Goal: Register for event/course

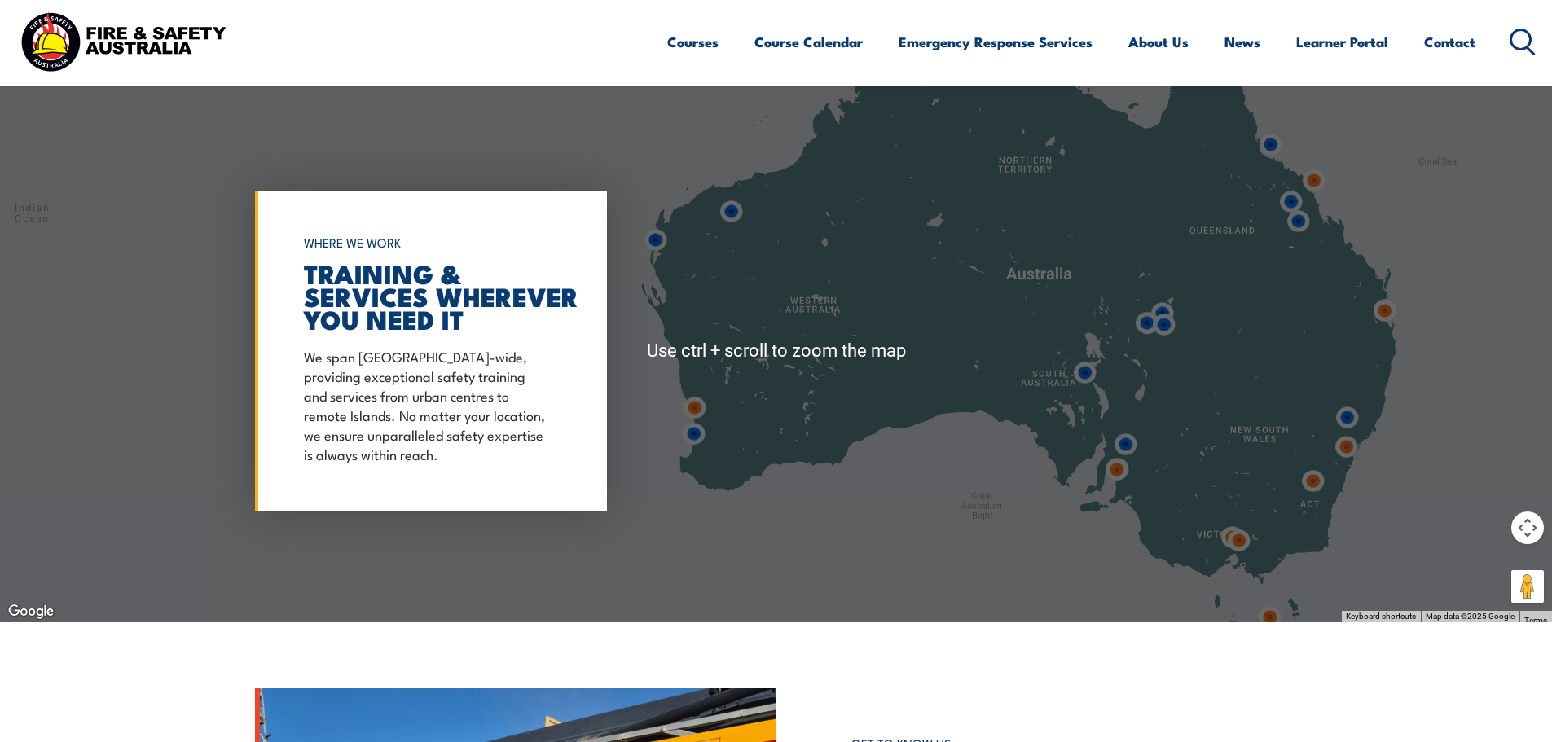
scroll to position [1304, 0]
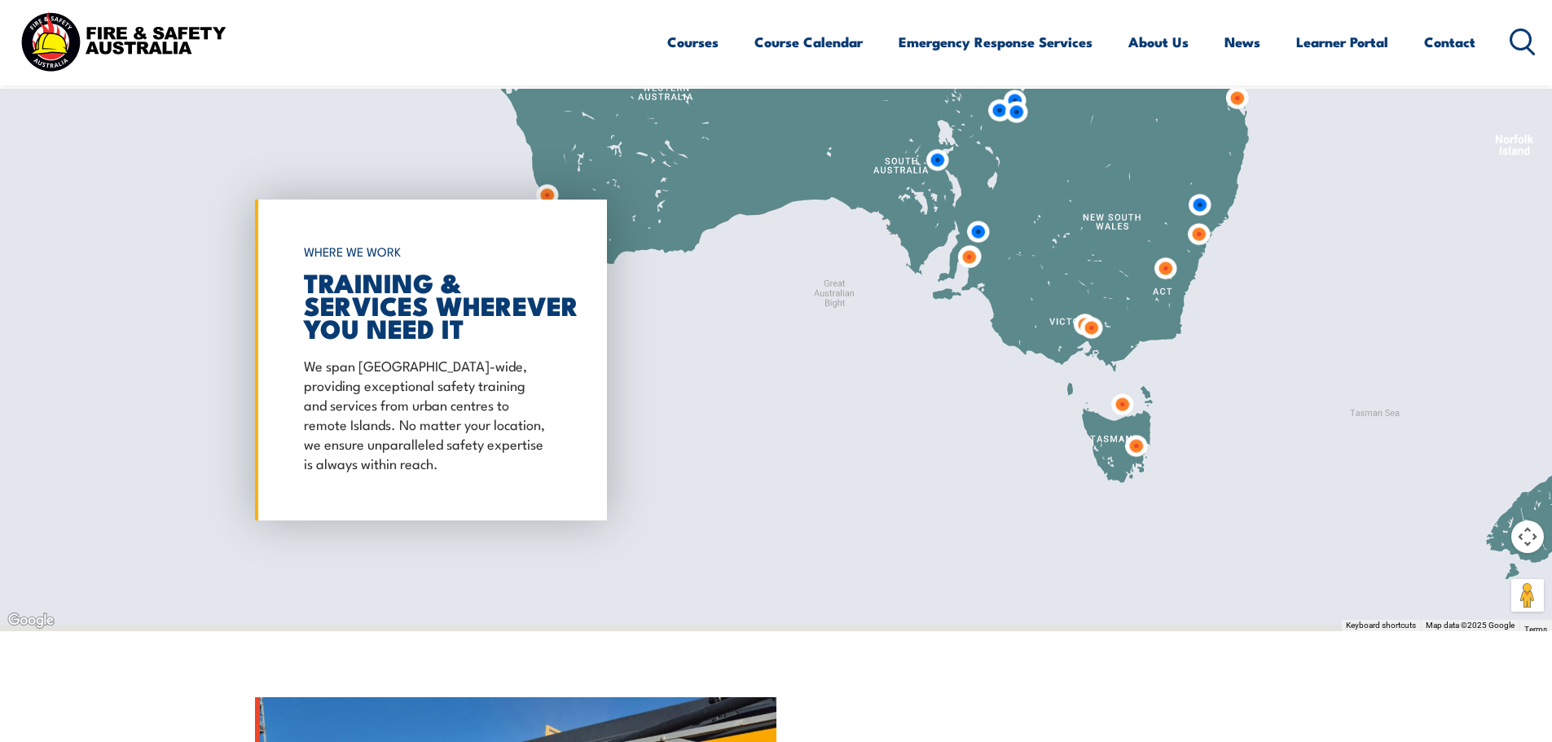
drag, startPoint x: 1229, startPoint y: 544, endPoint x: 1075, endPoint y: 319, distance: 273.3
click at [1075, 139] on div "To navigate, press the arrow keys." at bounding box center [1405, 139] width 1552 height 0
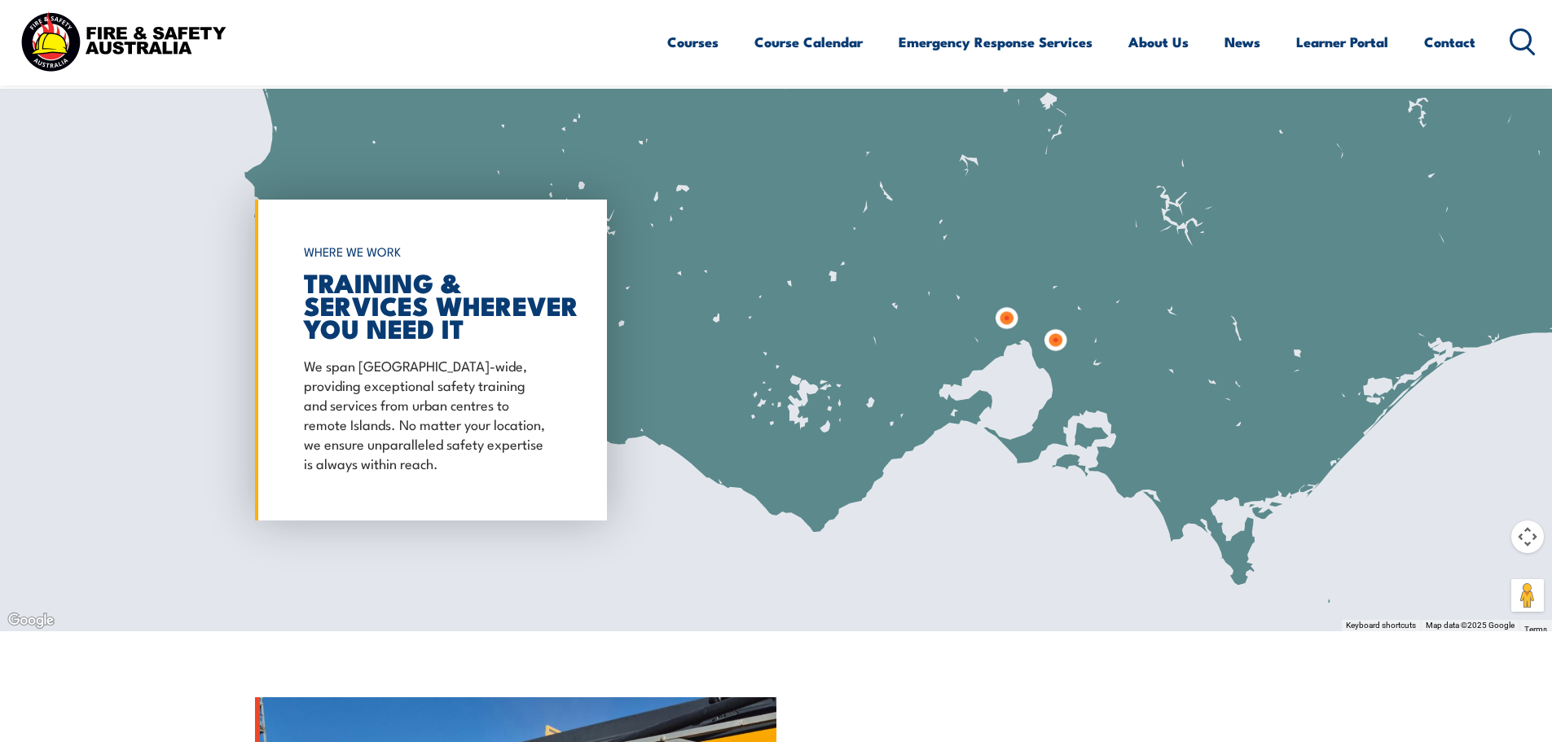
drag, startPoint x: 999, startPoint y: 359, endPoint x: 1070, endPoint y: 381, distance: 74.5
click at [1070, 381] on div at bounding box center [776, 360] width 1552 height 543
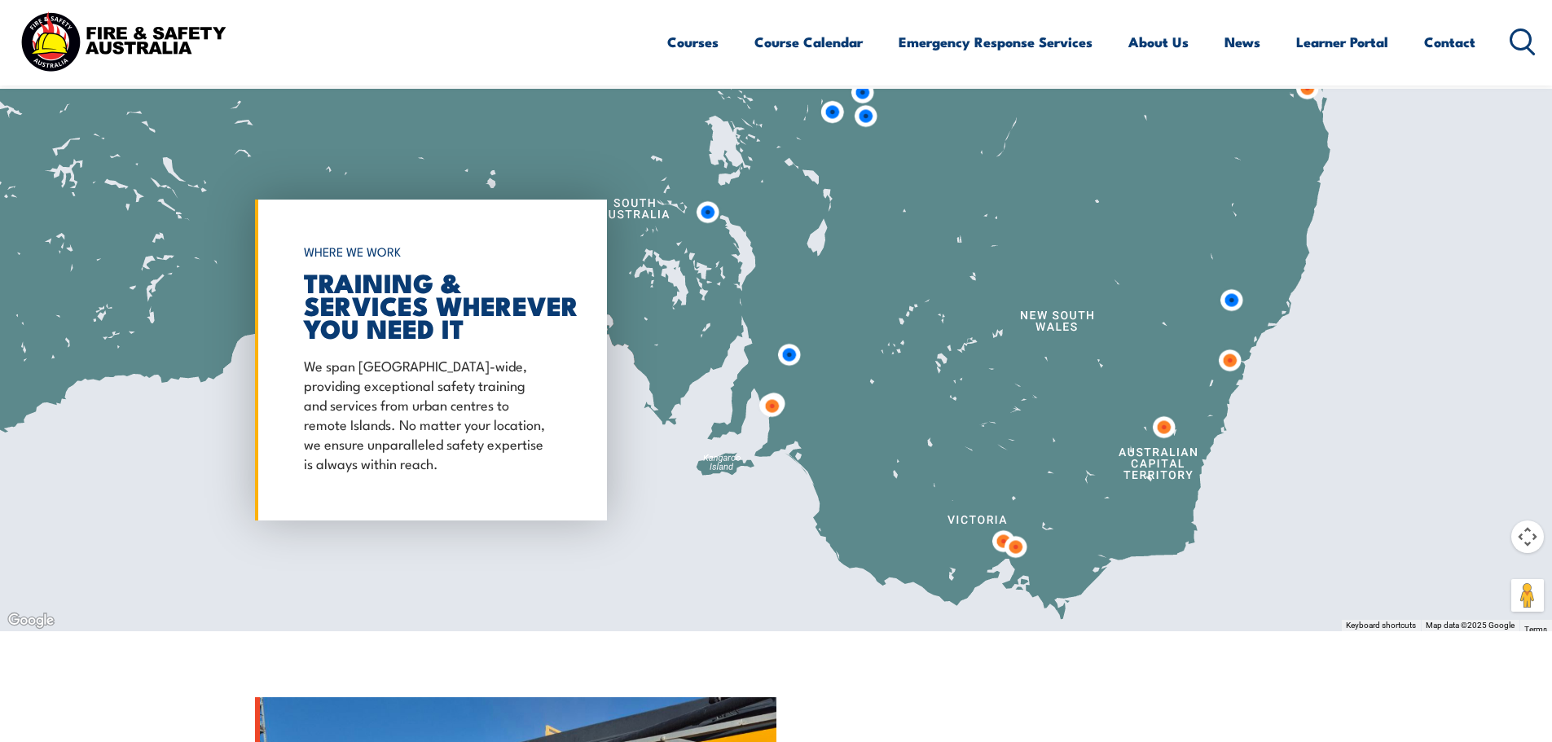
drag, startPoint x: 1210, startPoint y: 263, endPoint x: 1185, endPoint y: 462, distance: 200.4
click at [1185, 462] on div at bounding box center [776, 360] width 1552 height 543
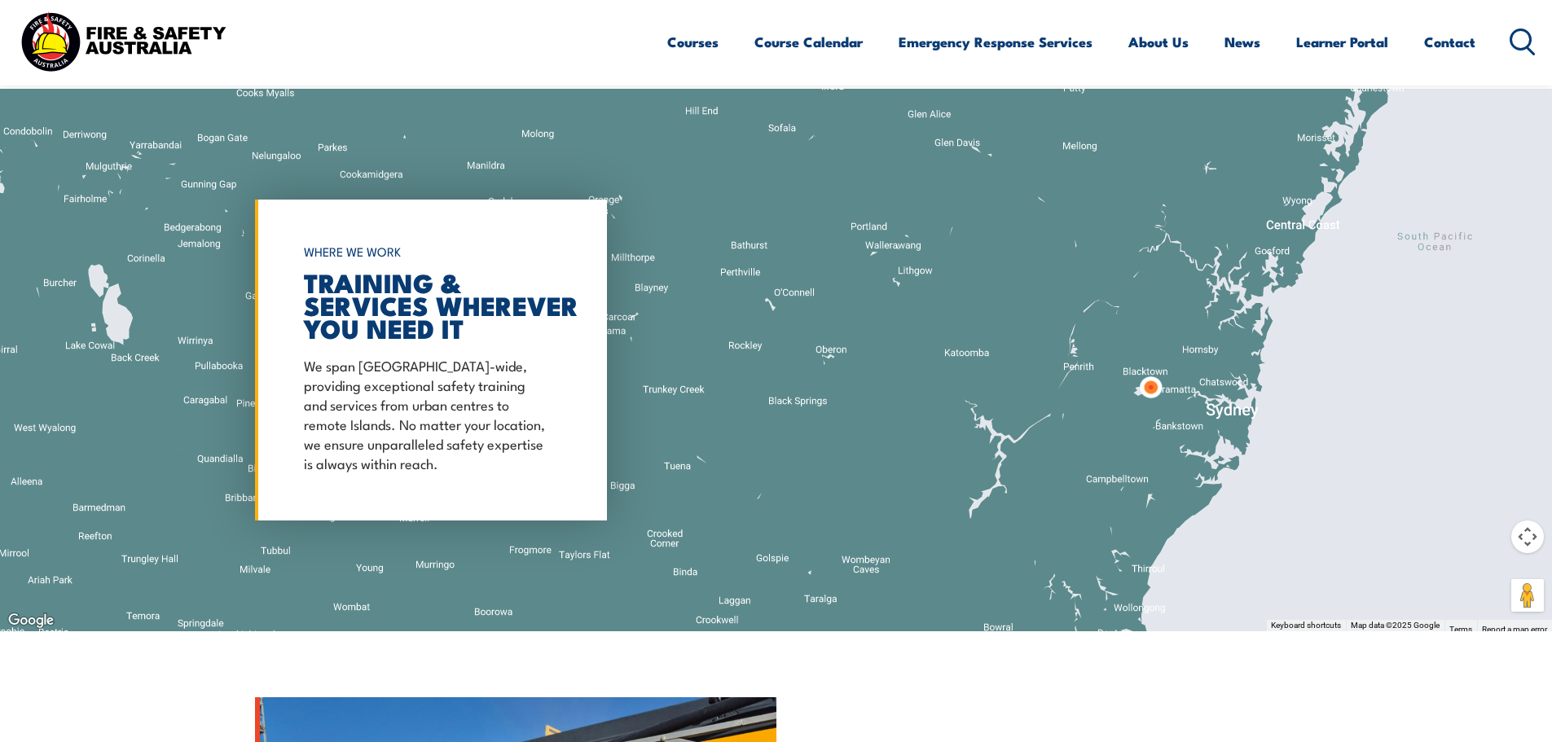
drag, startPoint x: 1267, startPoint y: 516, endPoint x: 1200, endPoint y: 420, distance: 117.6
click at [1200, 420] on div at bounding box center [776, 360] width 1552 height 543
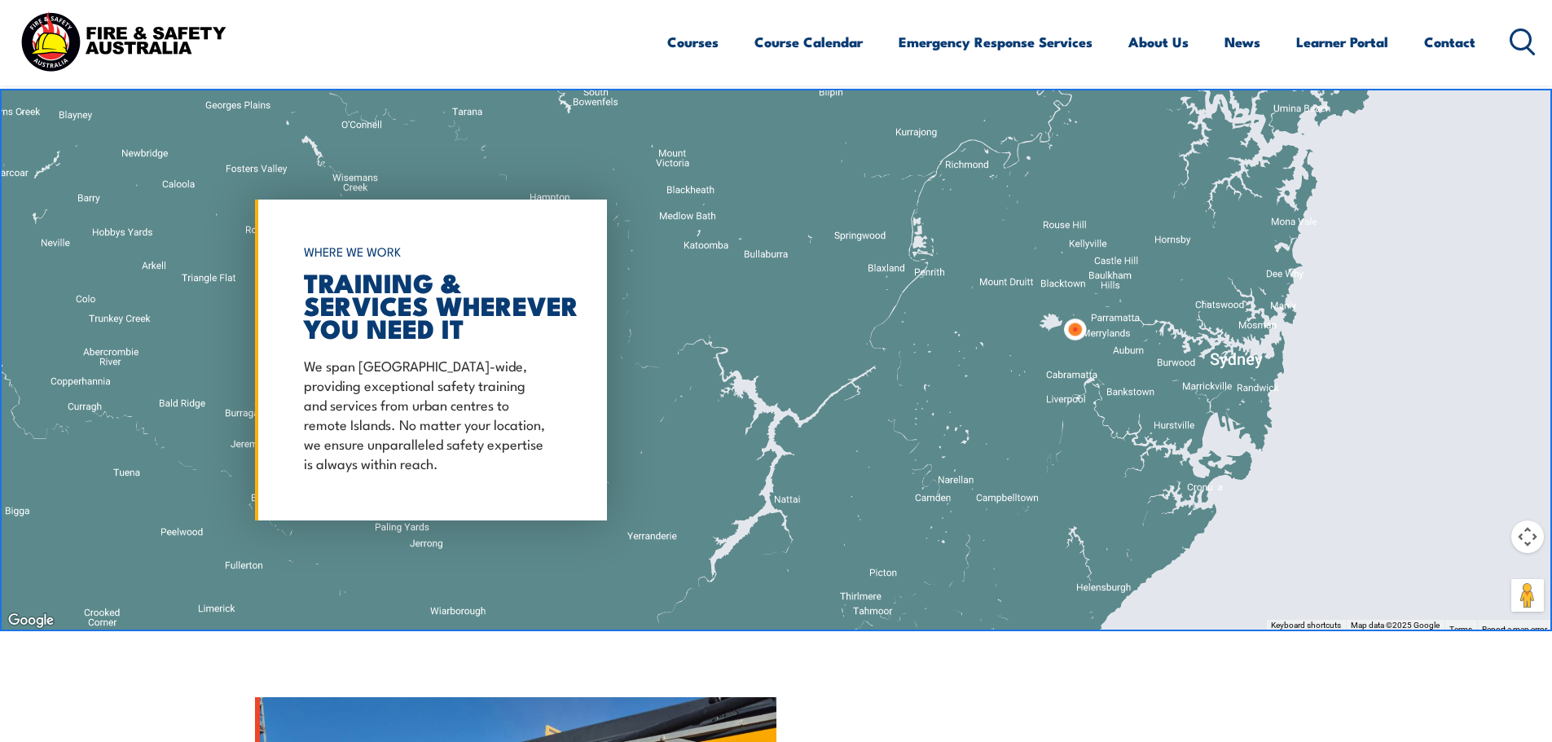
click at [1077, 332] on img at bounding box center [1075, 330] width 30 height 30
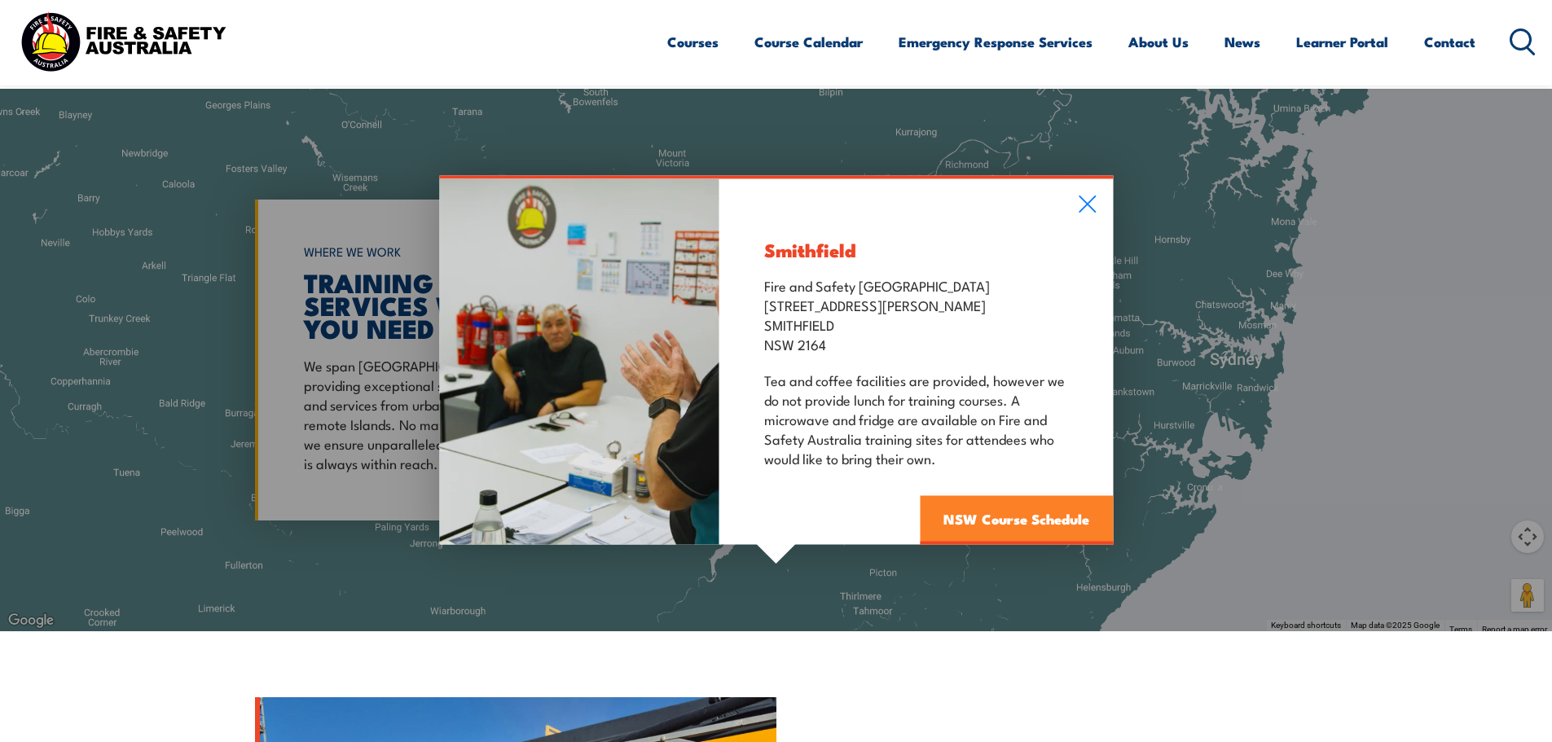
click at [1064, 525] on link "NSW Course Schedule" at bounding box center [1016, 519] width 193 height 49
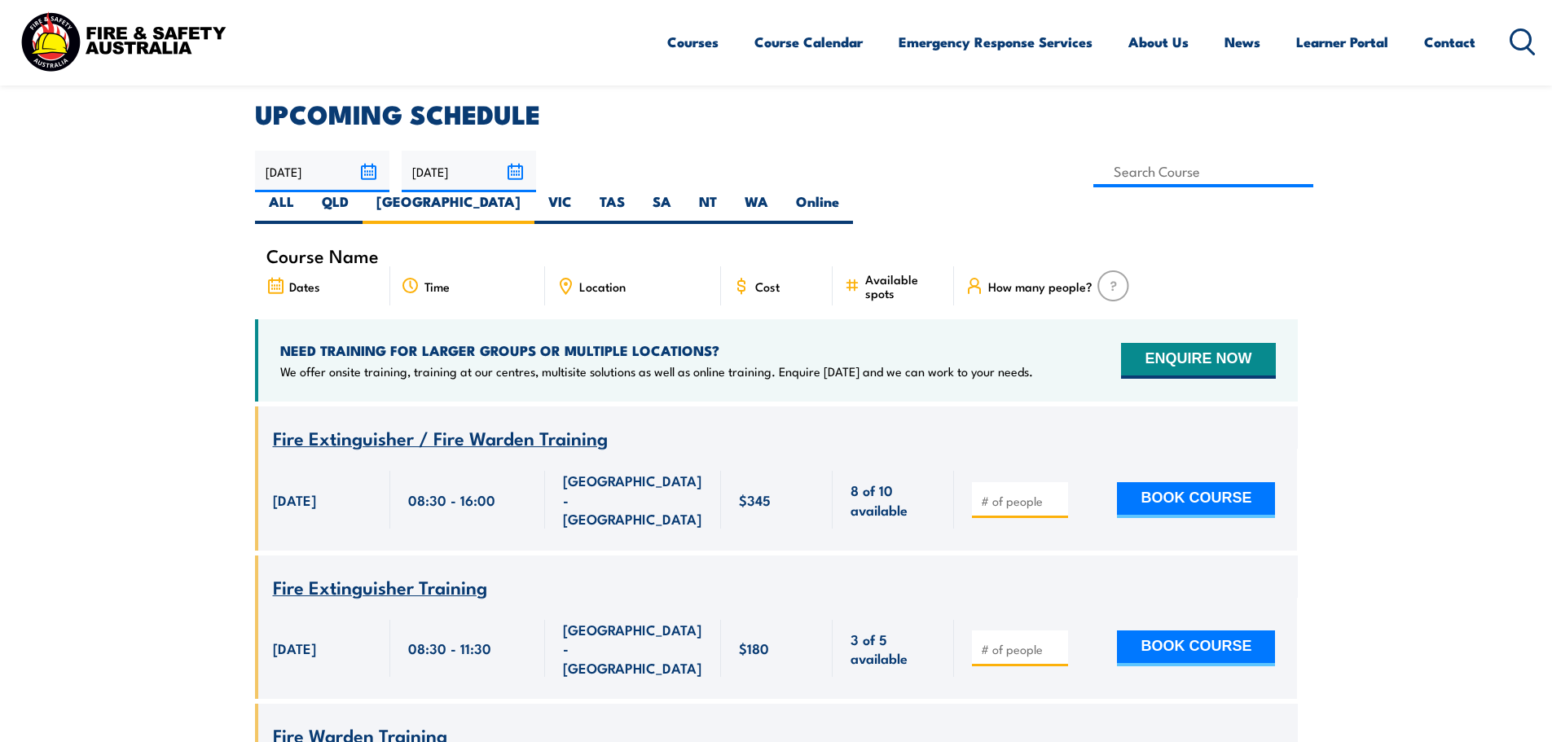
scroll to position [407, 0]
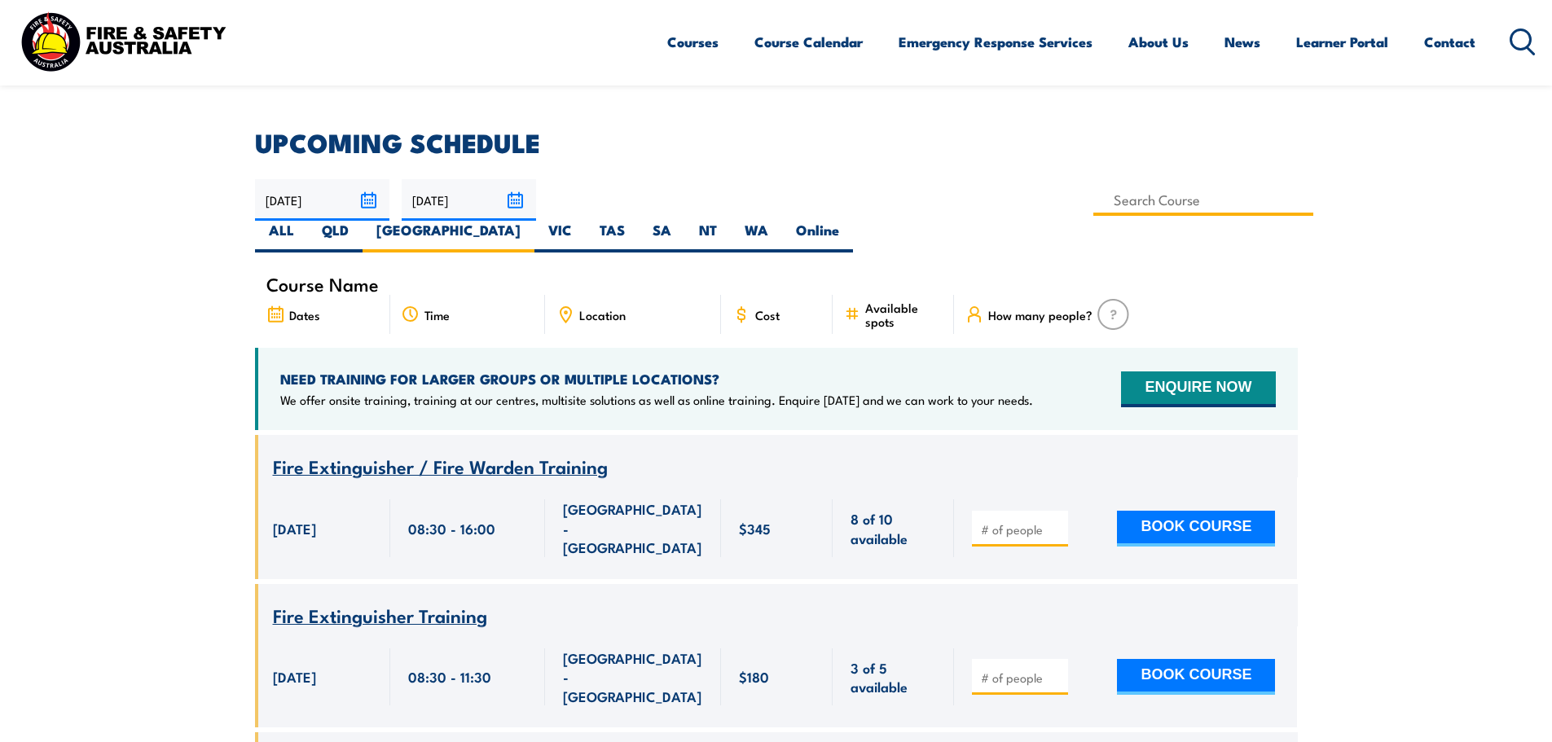
click at [1094, 193] on input at bounding box center [1204, 200] width 221 height 32
type input "Fire Extinguisher Training"
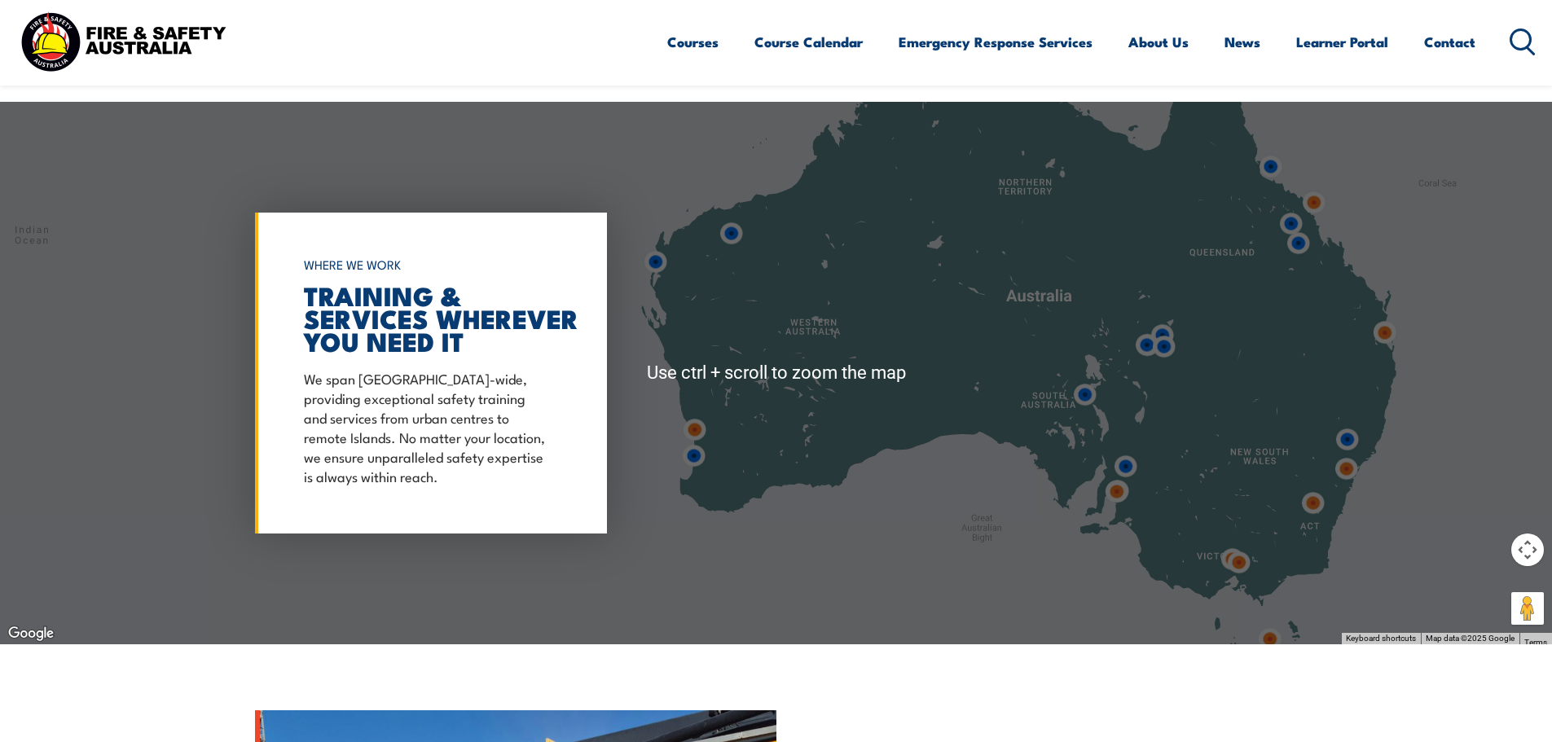
scroll to position [1304, 0]
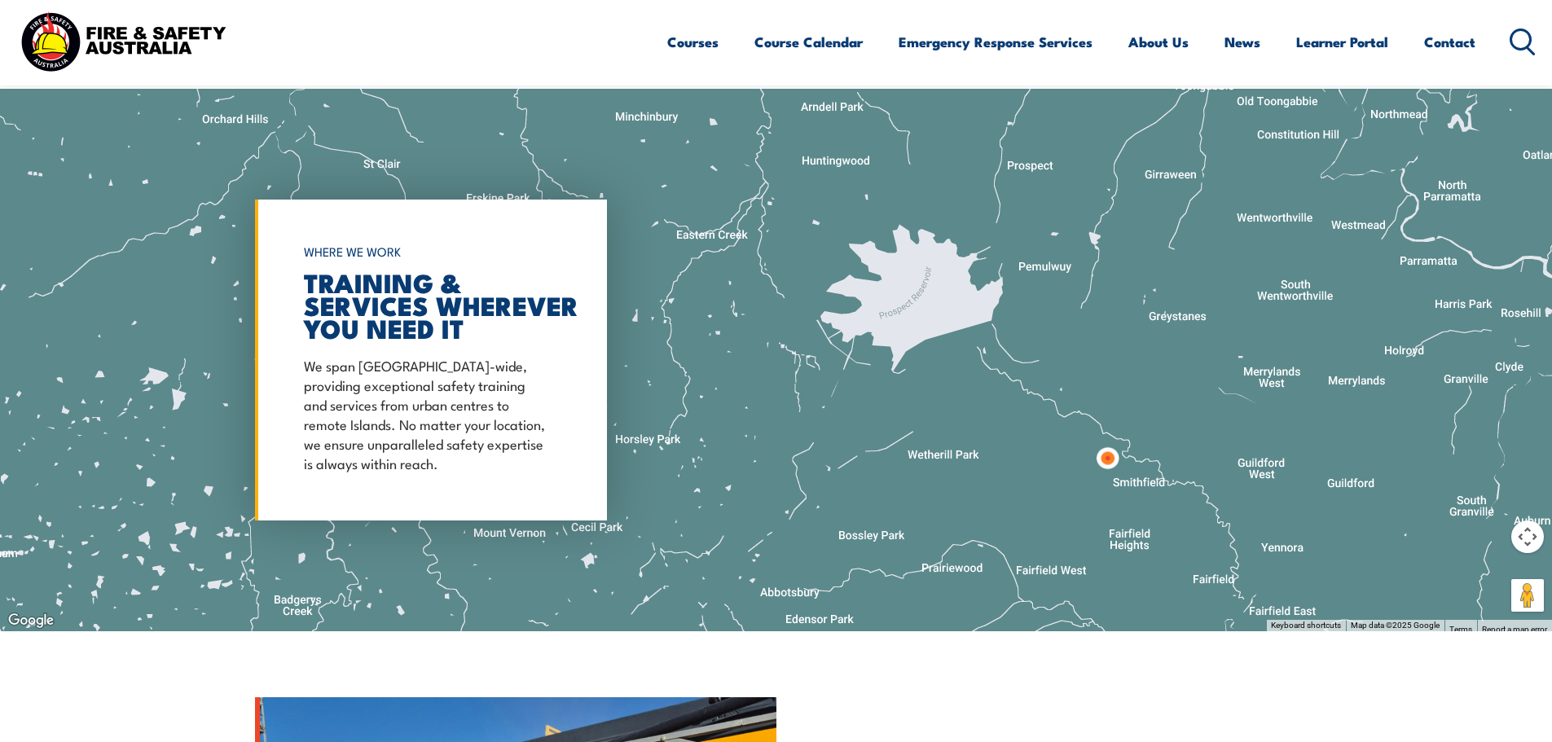
click at [1105, 463] on img at bounding box center [1108, 458] width 30 height 30
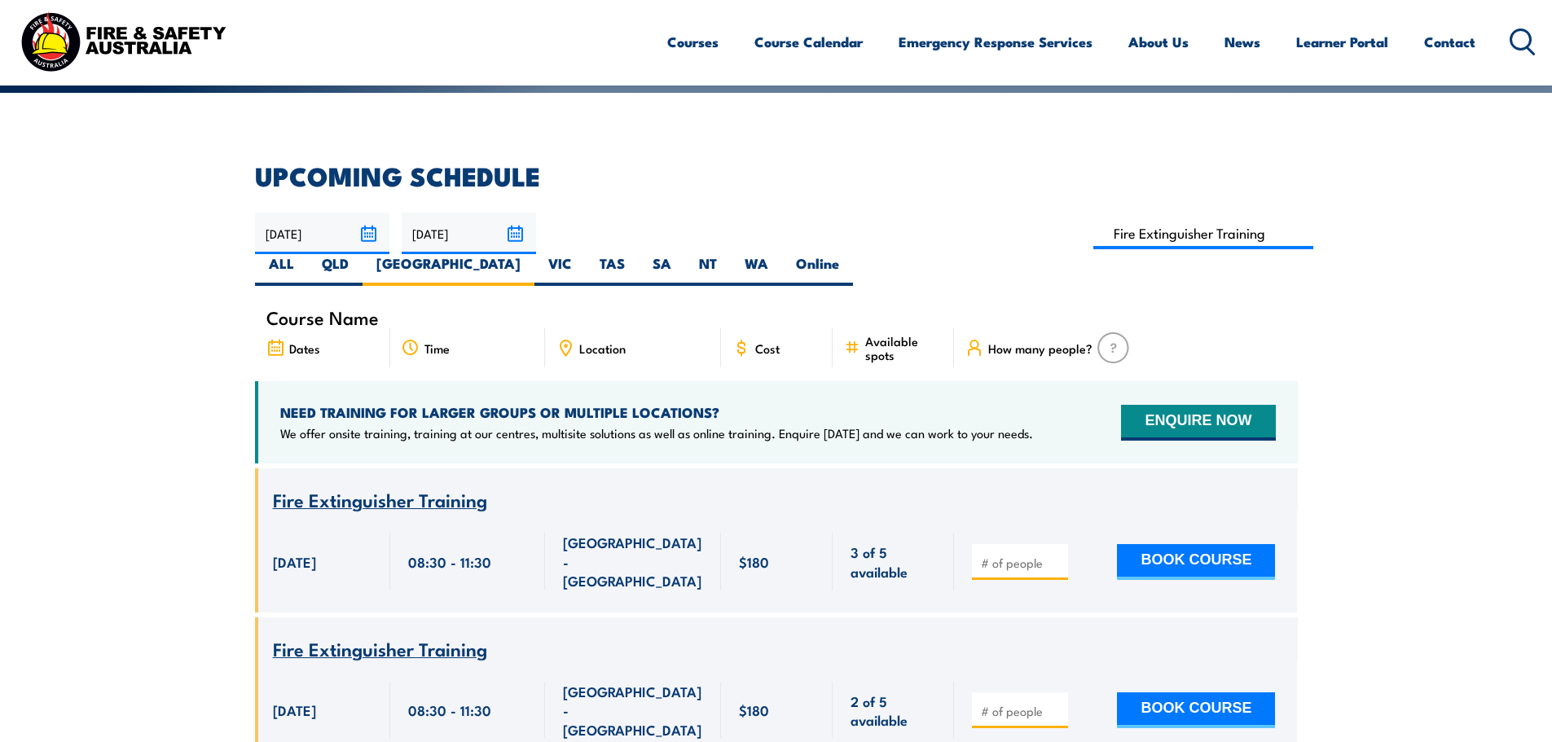
scroll to position [375, 0]
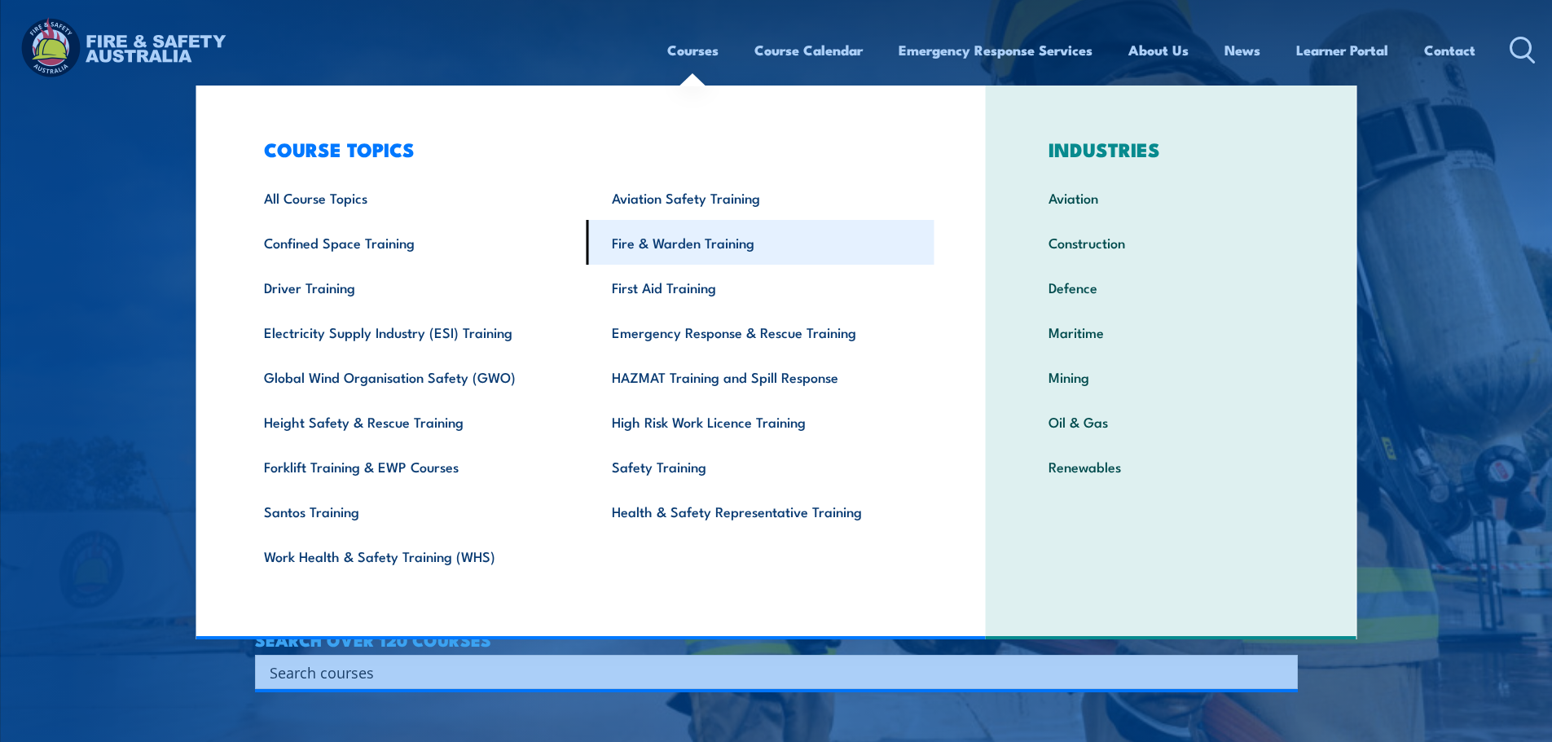
click at [675, 243] on link "Fire & Warden Training" at bounding box center [761, 242] width 348 height 45
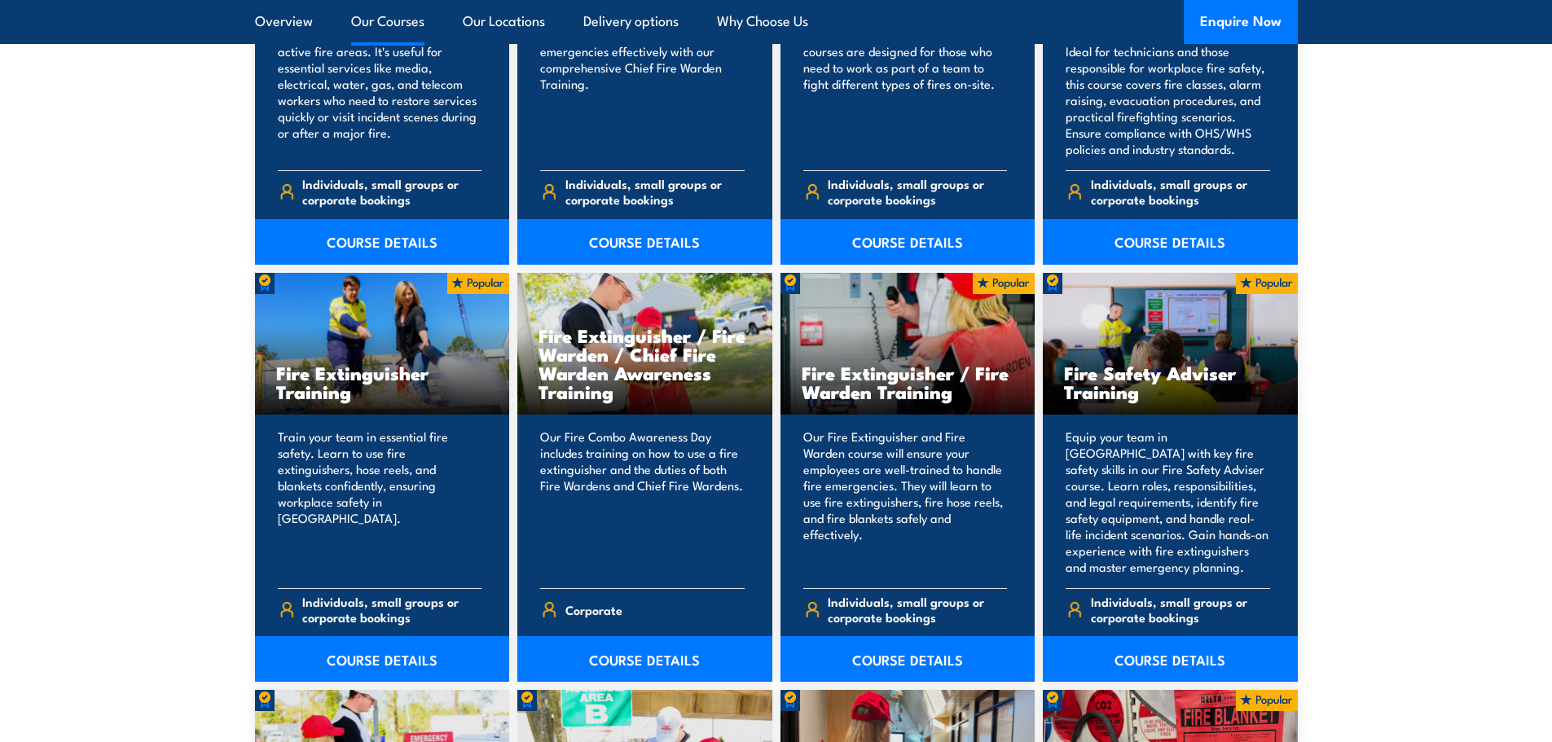
scroll to position [1548, 0]
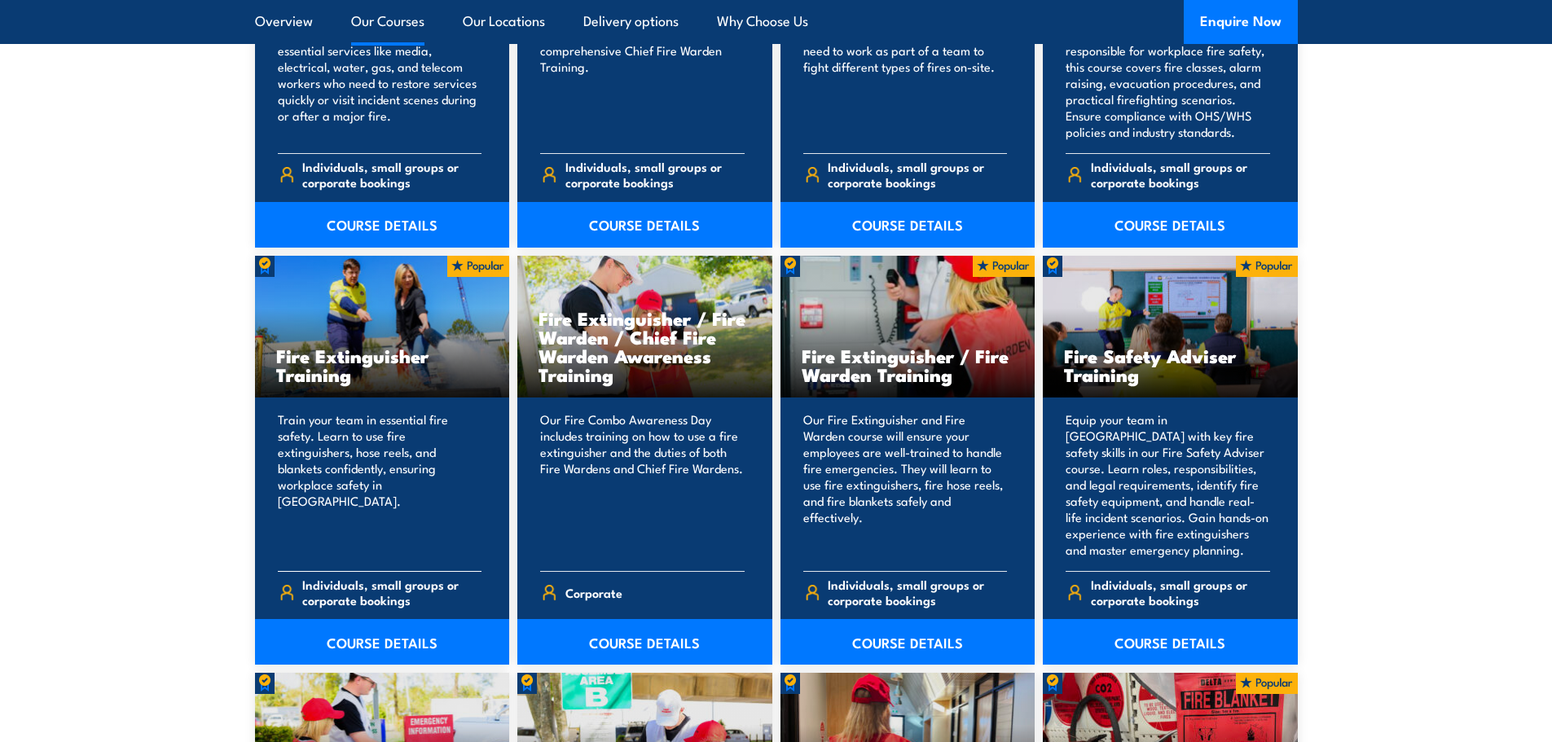
click at [320, 361] on h3 "Fire Extinguisher Training" at bounding box center [382, 364] width 213 height 37
click at [383, 421] on p "Train your team in essential fire safety. Learn to use fire extinguishers, hose…" at bounding box center [380, 485] width 205 height 147
drag, startPoint x: 383, startPoint y: 421, endPoint x: 310, endPoint y: 391, distance: 79.0
click at [352, 416] on p "Train your team in essential fire safety. Learn to use fire extinguishers, hose…" at bounding box center [380, 485] width 205 height 147
click at [305, 367] on h3 "Fire Extinguisher Training" at bounding box center [382, 364] width 213 height 37
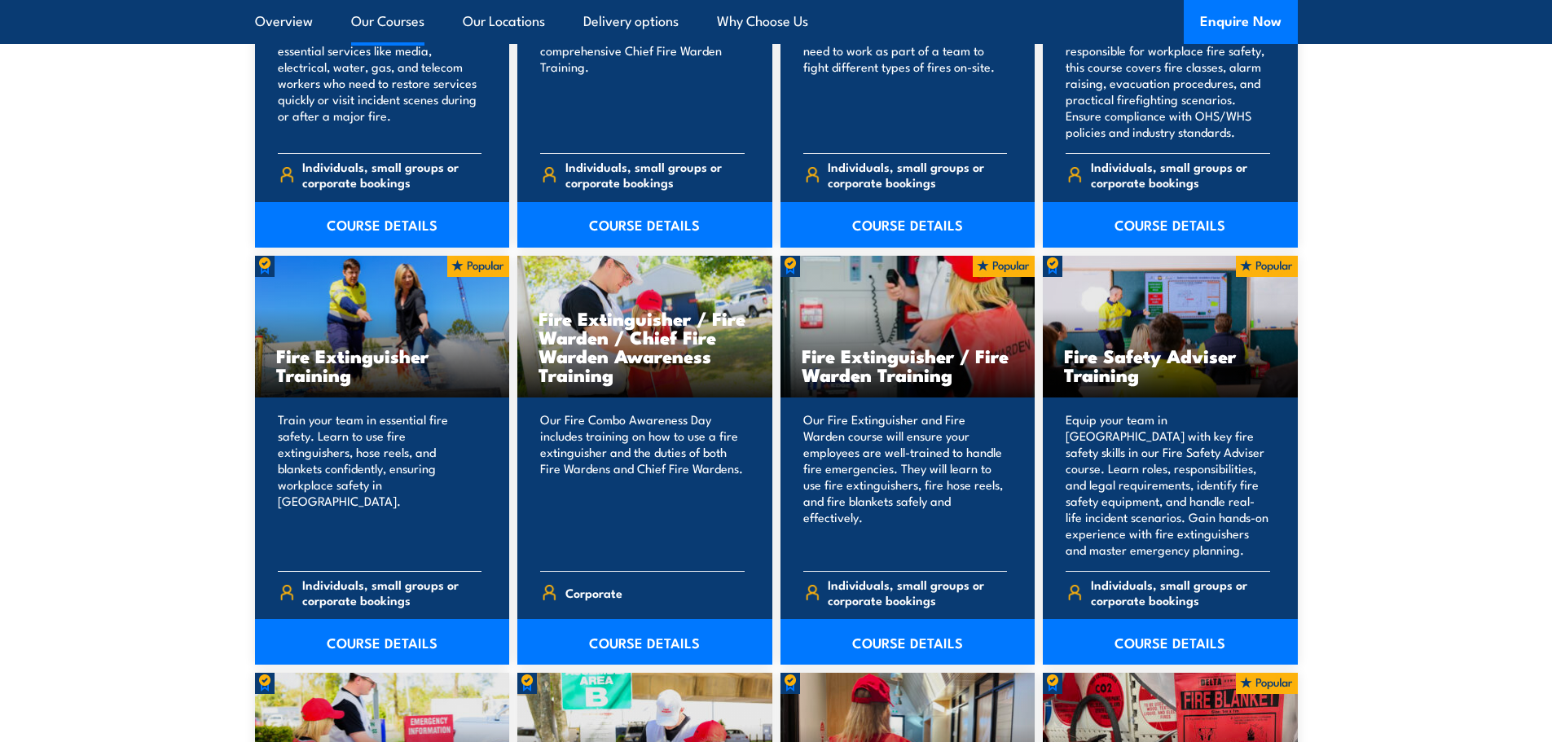
click at [310, 357] on h3 "Fire Extinguisher Training" at bounding box center [382, 364] width 213 height 37
drag, startPoint x: 310, startPoint y: 355, endPoint x: 503, endPoint y: 302, distance: 199.3
click at [314, 352] on h3 "Fire Extinguisher Training" at bounding box center [382, 364] width 213 height 37
click at [482, 271] on img at bounding box center [478, 266] width 62 height 21
click at [284, 262] on div "Fire Extinguisher Training" at bounding box center [382, 327] width 255 height 143
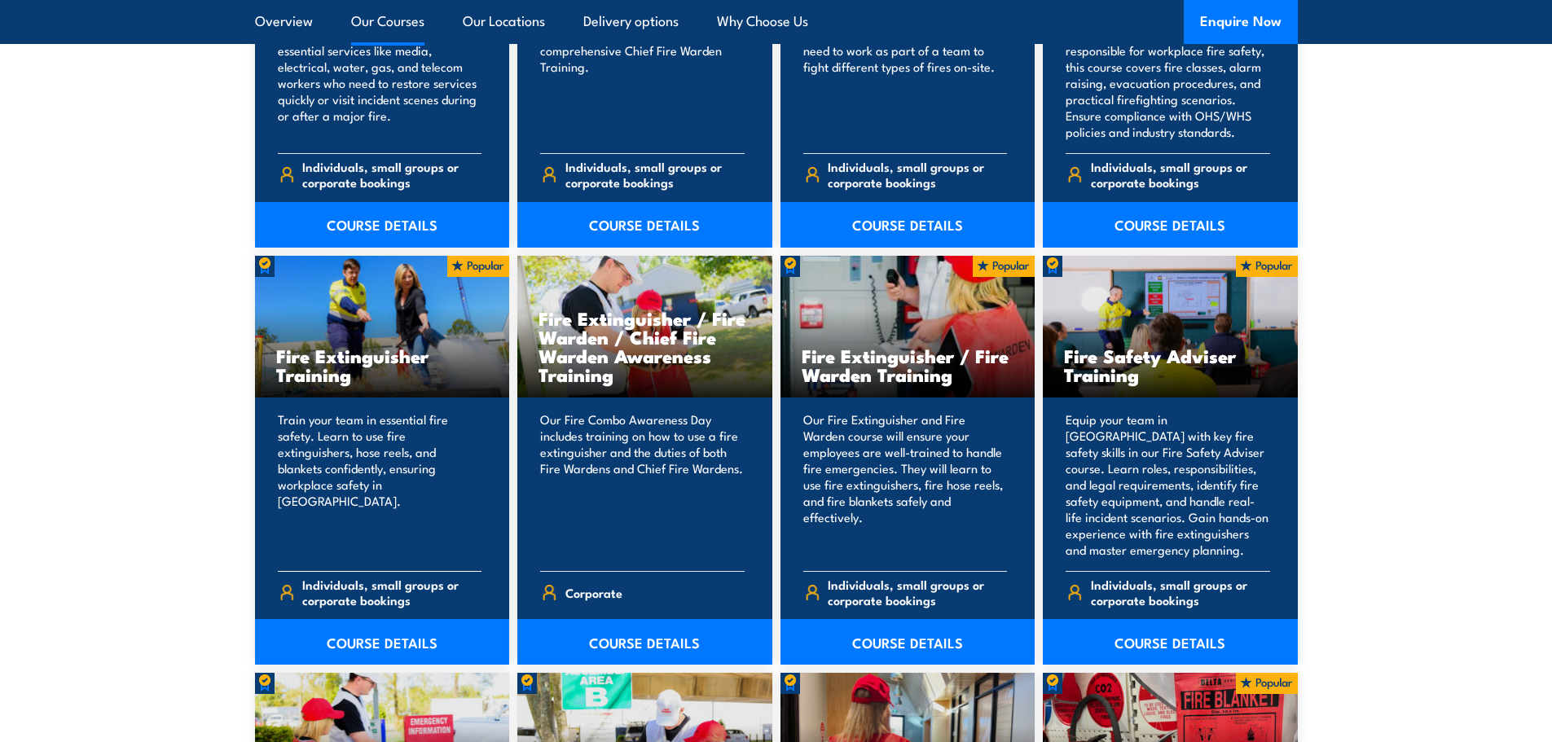
click at [260, 264] on img at bounding box center [265, 266] width 20 height 21
click at [359, 456] on p "Train your team in essential fire safety. Learn to use fire extinguishers, hose…" at bounding box center [380, 485] width 205 height 147
click at [341, 577] on span "Individuals, small groups or corporate bookings" at bounding box center [391, 592] width 179 height 31
click at [345, 592] on span "Individuals, small groups or corporate bookings" at bounding box center [391, 592] width 179 height 31
drag, startPoint x: 344, startPoint y: 592, endPoint x: 353, endPoint y: 575, distance: 19.3
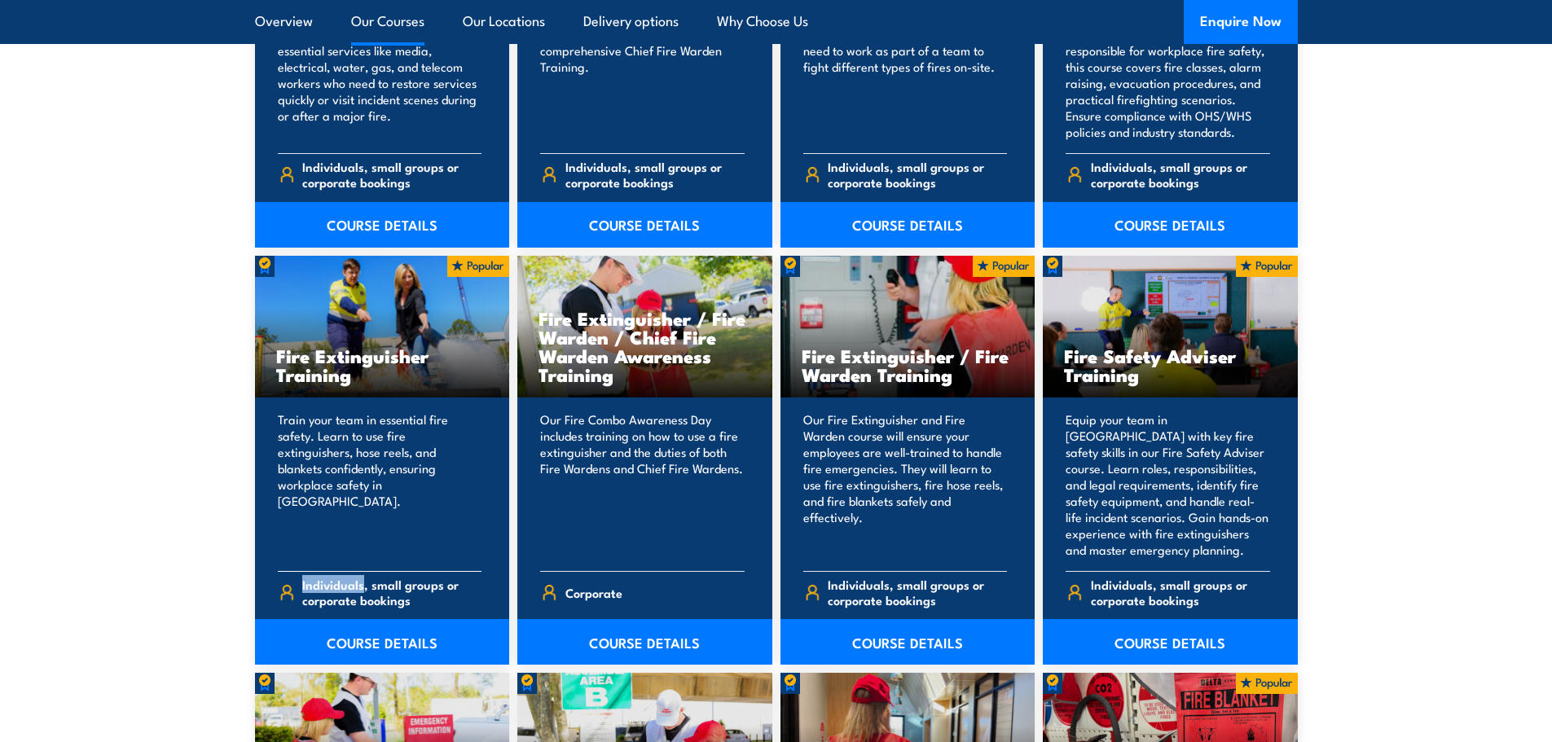
click at [344, 593] on span "Individuals, small groups or corporate bookings" at bounding box center [391, 592] width 179 height 31
click at [373, 486] on p "Train your team in essential fire safety. Learn to use fire extinguishers, hose…" at bounding box center [380, 485] width 205 height 147
click at [363, 650] on link "COURSE DETAILS" at bounding box center [382, 642] width 255 height 46
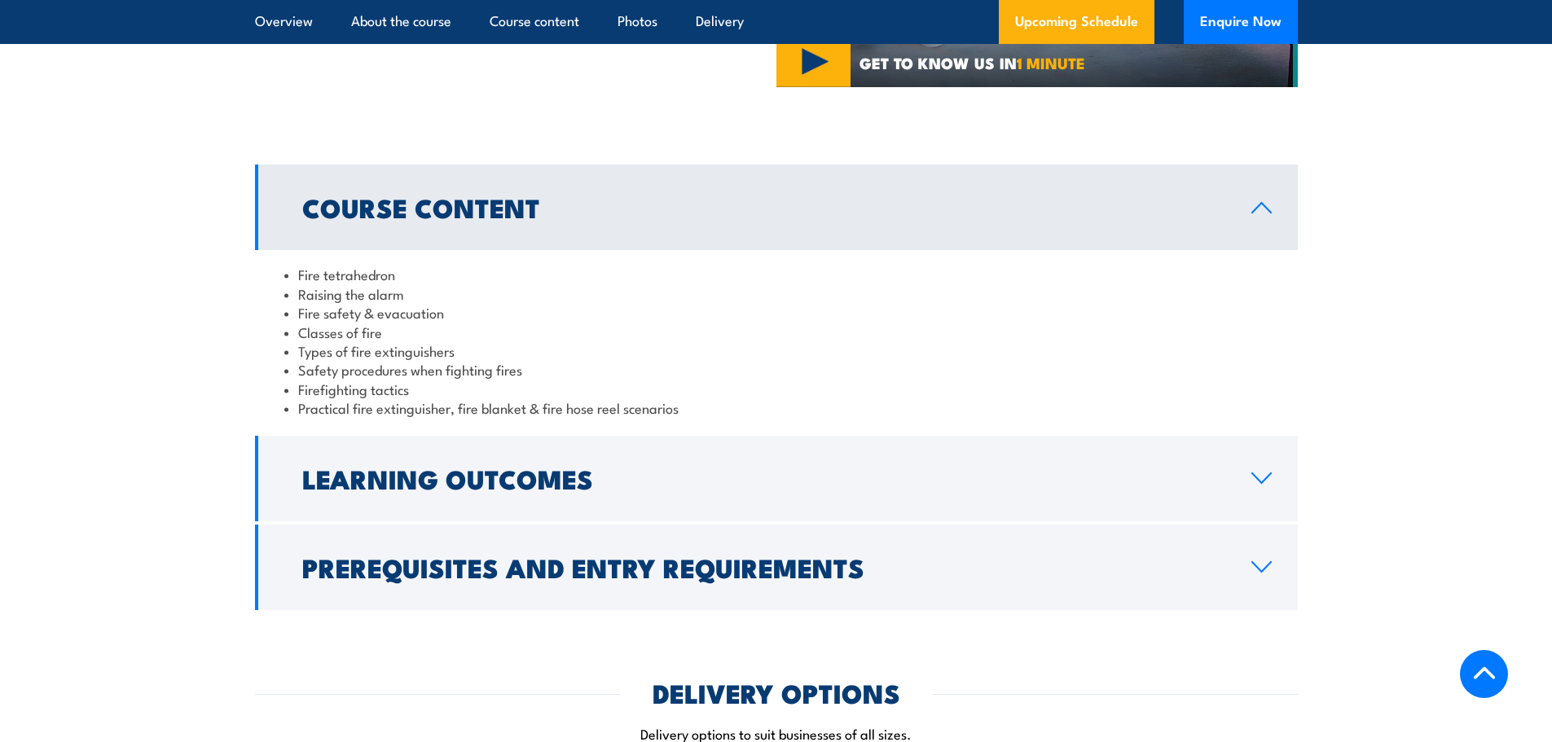
scroll to position [1548, 0]
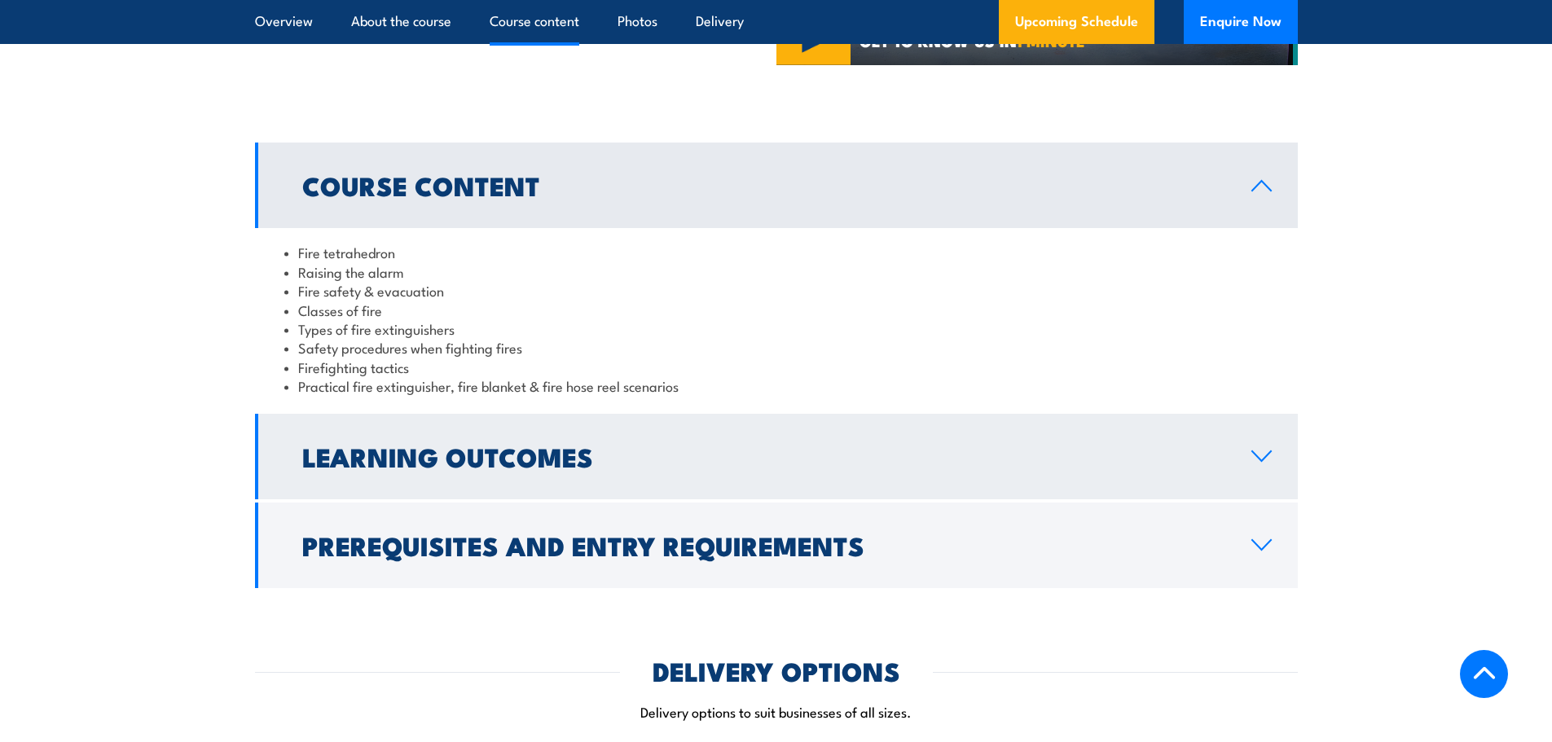
click at [1267, 458] on icon at bounding box center [1262, 456] width 22 height 13
